Goal: Transaction & Acquisition: Purchase product/service

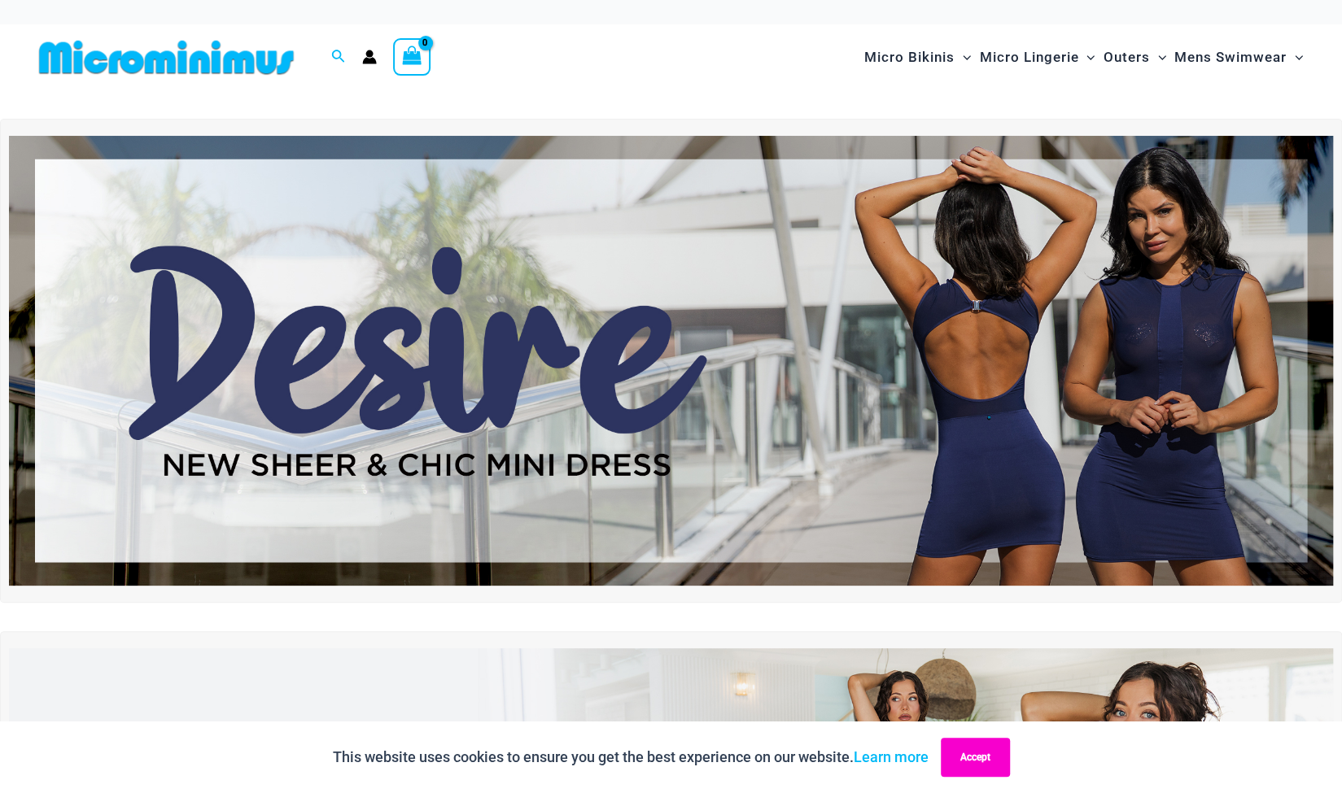
click at [990, 757] on button "Accept" at bounding box center [975, 757] width 69 height 39
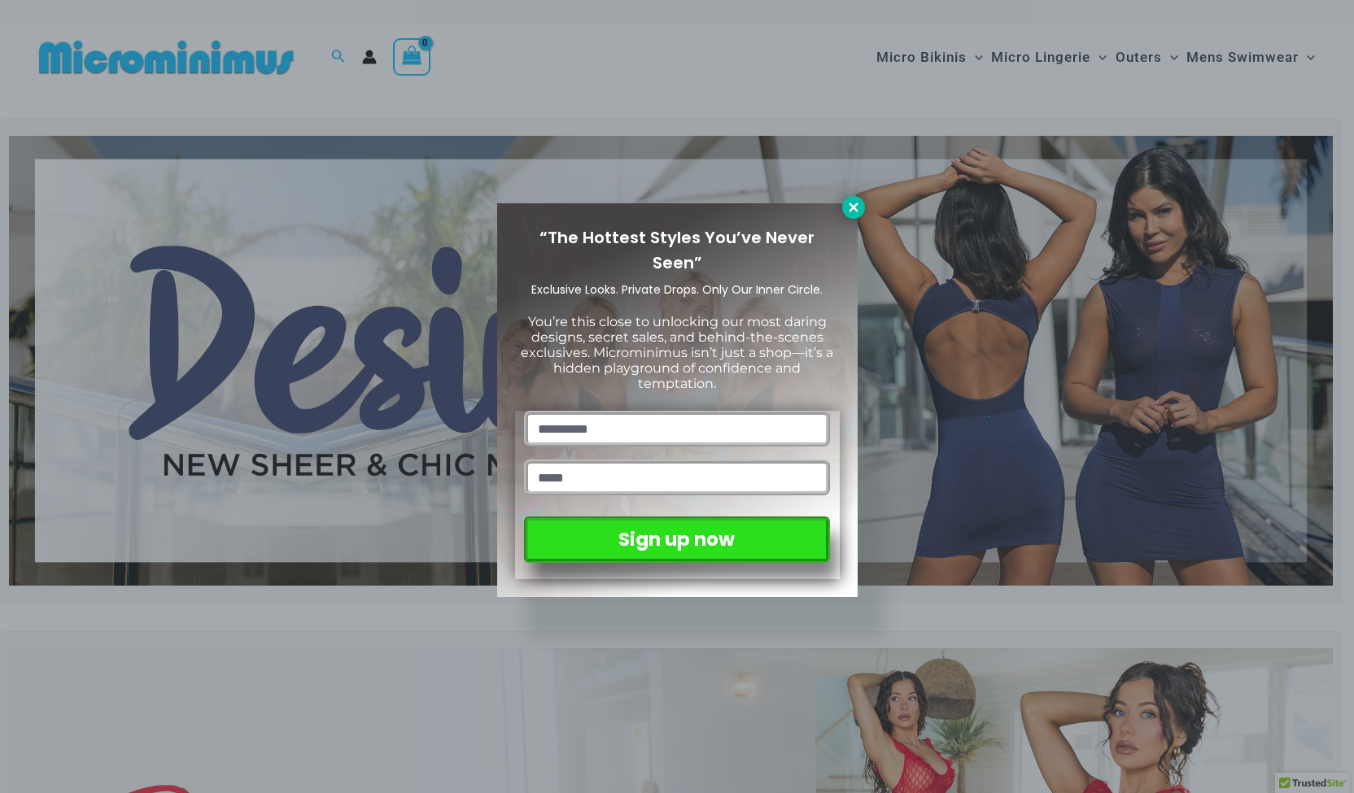
click at [854, 212] on icon at bounding box center [853, 207] width 15 height 15
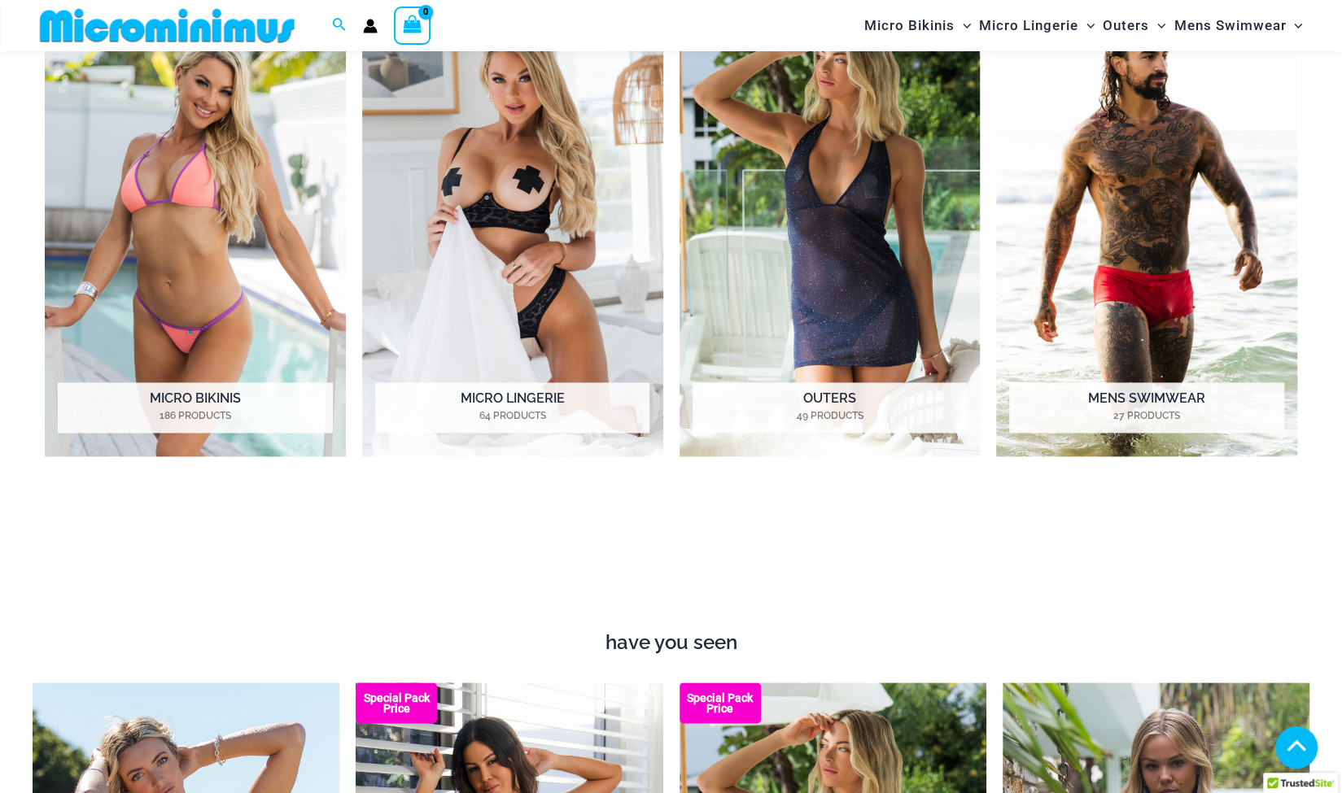
scroll to position [1412, 0]
click at [210, 248] on img "Visit product category Micro Bikinis" at bounding box center [195, 225] width 301 height 463
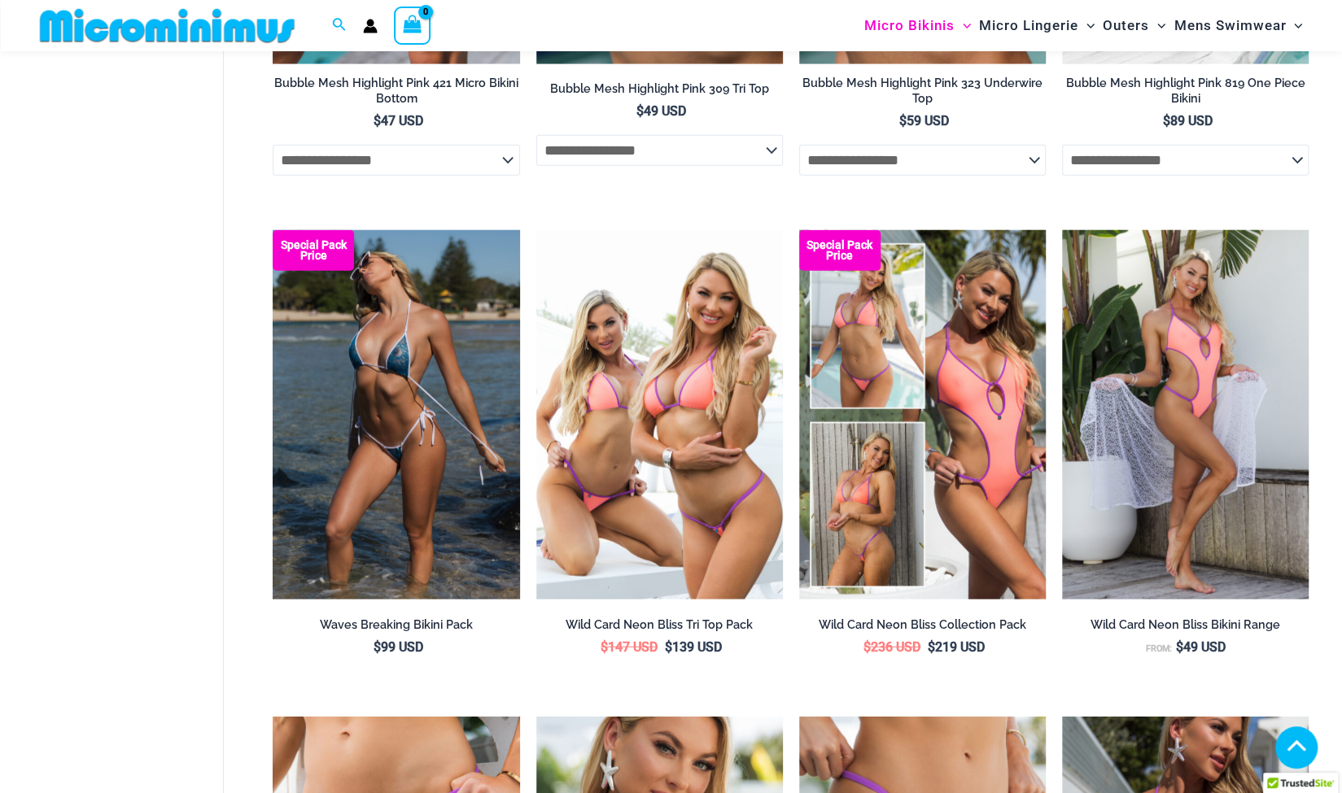
scroll to position [2439, 0]
